Goal: Navigation & Orientation: Find specific page/section

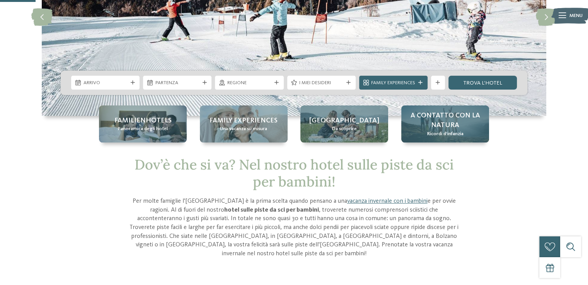
click at [443, 118] on span "A contatto con la natura" at bounding box center [445, 120] width 74 height 19
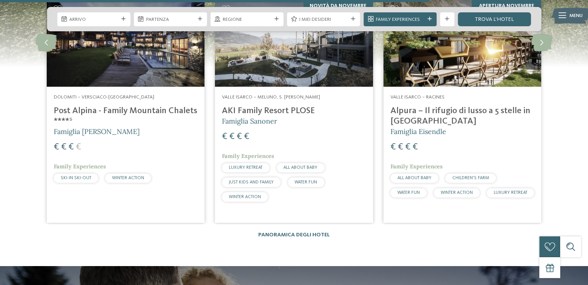
scroll to position [1508, 0]
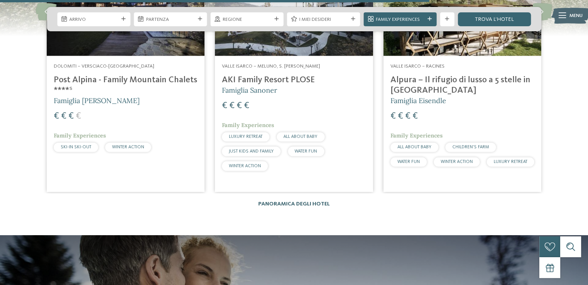
click at [294, 201] on link "Panoramica degli hotel" at bounding box center [294, 203] width 72 height 5
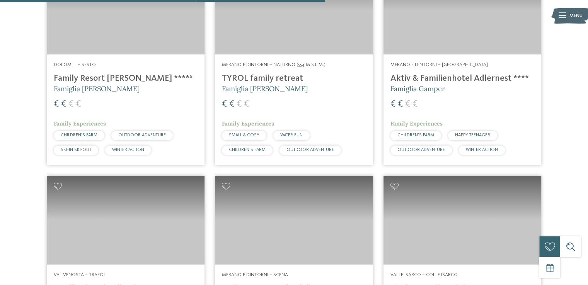
scroll to position [1315, 0]
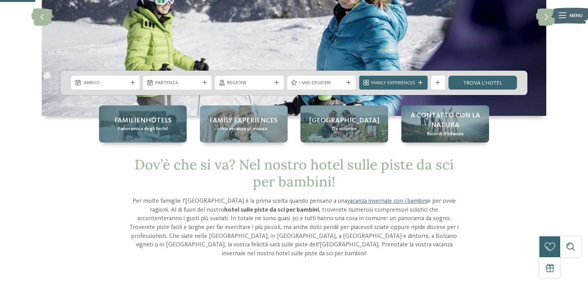
click at [147, 121] on span "Familienhotels" at bounding box center [142, 121] width 57 height 10
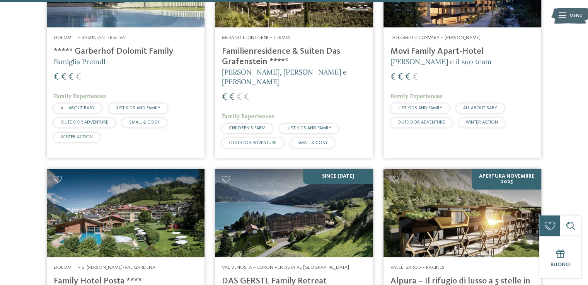
scroll to position [1856, 0]
